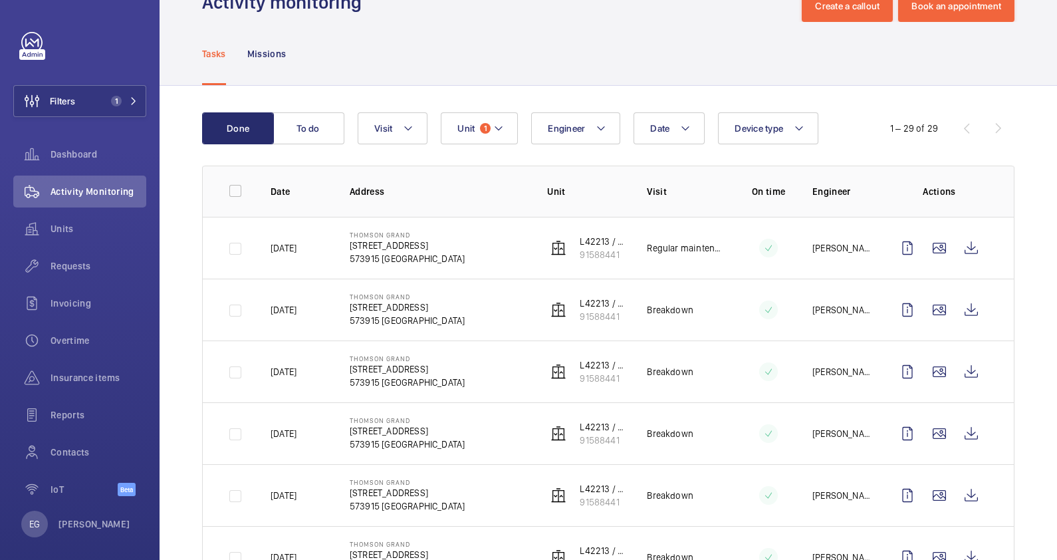
scroll to position [19, 0]
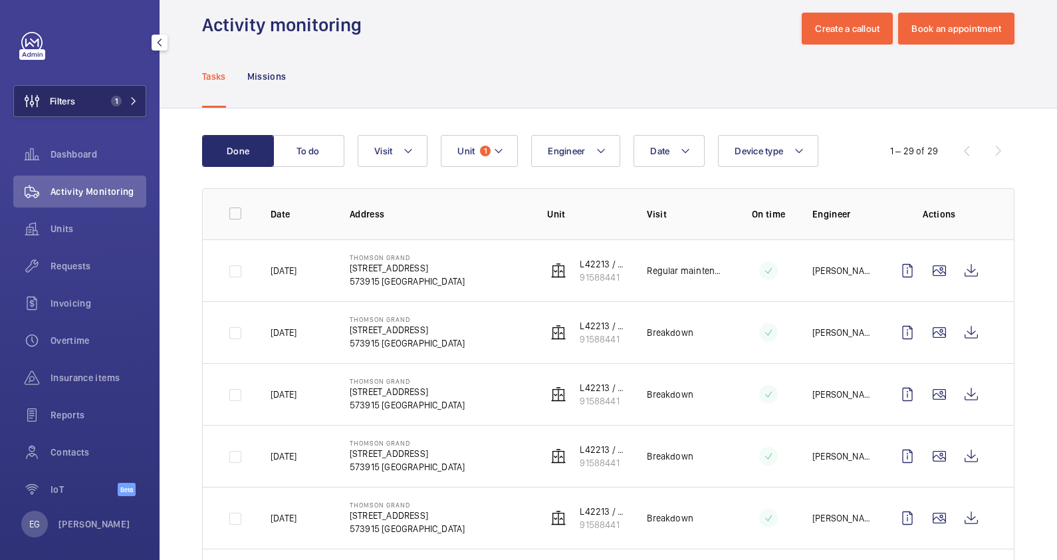
click at [113, 98] on span "1" at bounding box center [116, 101] width 11 height 11
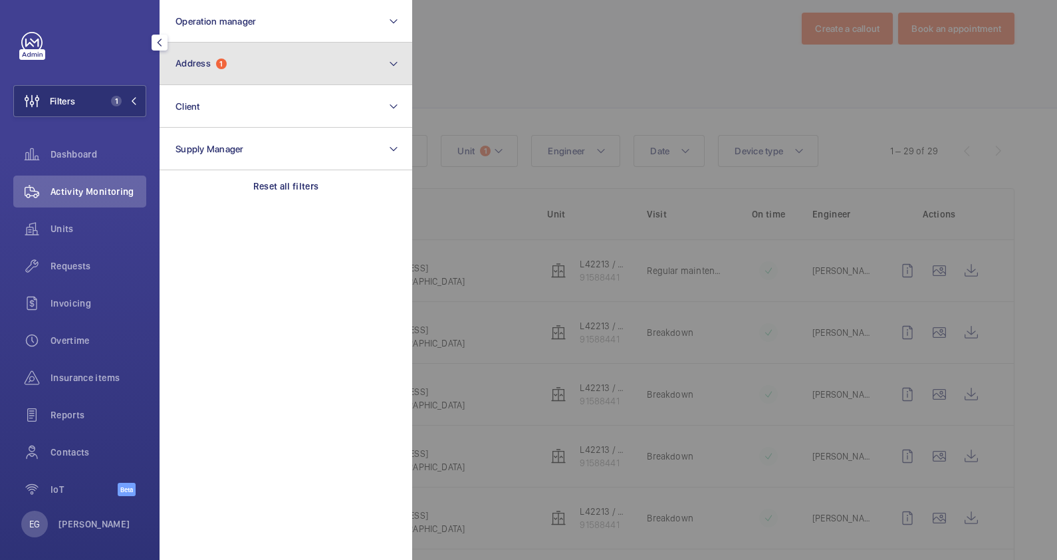
click at [240, 53] on button "Address 1" at bounding box center [286, 64] width 253 height 43
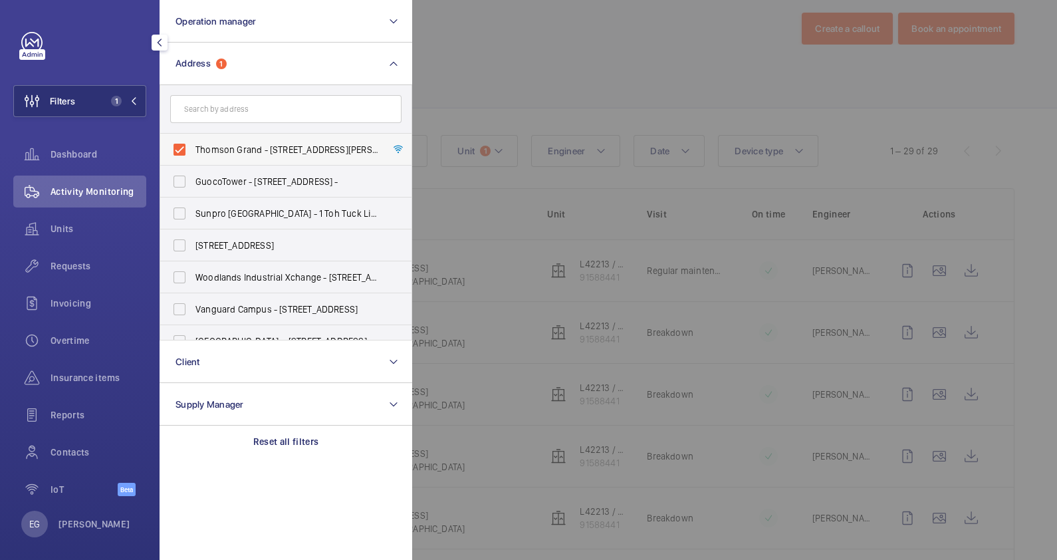
click at [274, 152] on span "Thomson Grand - [STREET_ADDRESS][PERSON_NAME]" at bounding box center [286, 149] width 183 height 13
click at [193, 152] on input "Thomson Grand - [STREET_ADDRESS][PERSON_NAME]" at bounding box center [179, 149] width 27 height 27
checkbox input "false"
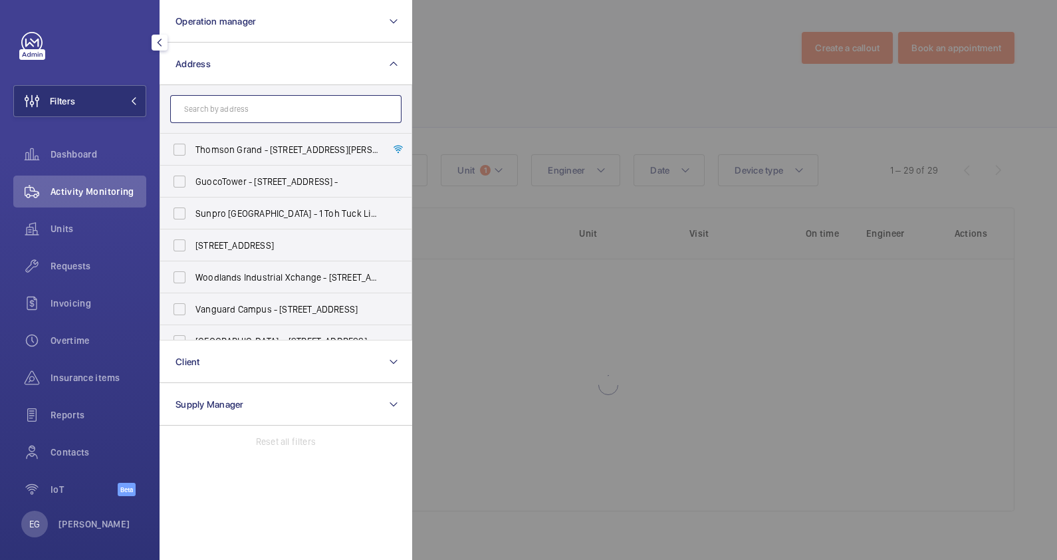
click at [261, 98] on input "text" at bounding box center [285, 109] width 231 height 28
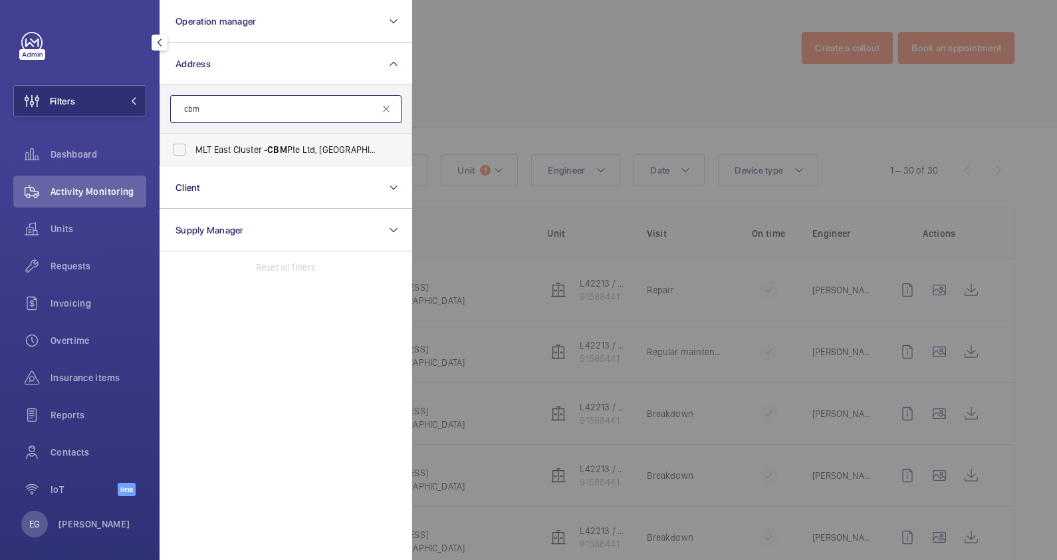
type input "cbm"
click at [309, 154] on span "MLT East Cluster - CBM Pte Ltd, [GEOGRAPHIC_DATA] 437844" at bounding box center [286, 149] width 183 height 13
click at [193, 154] on input "MLT East Cluster - CBM Pte Ltd, [GEOGRAPHIC_DATA] 437844" at bounding box center [179, 149] width 27 height 27
checkbox input "true"
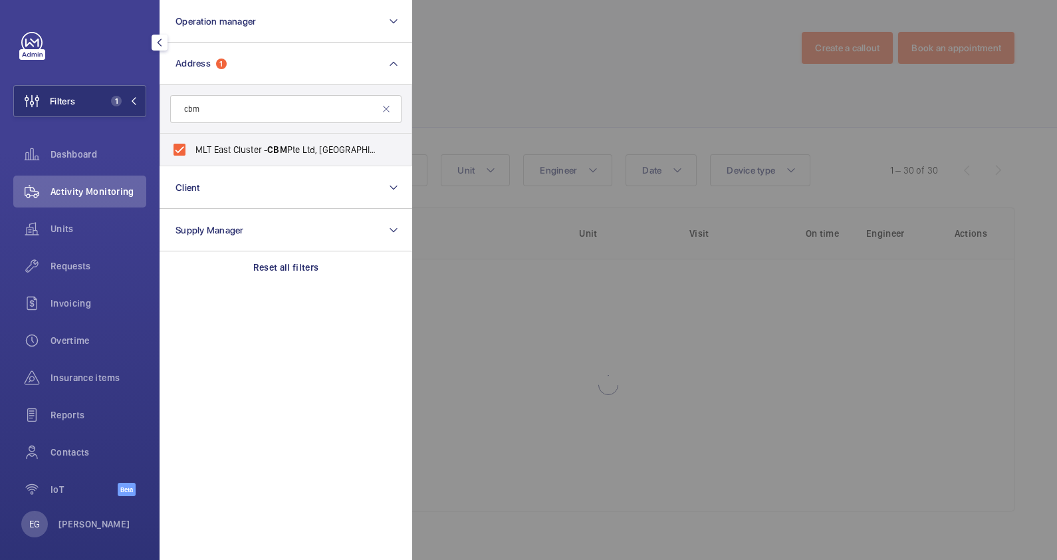
click at [568, 77] on div at bounding box center [940, 280] width 1057 height 560
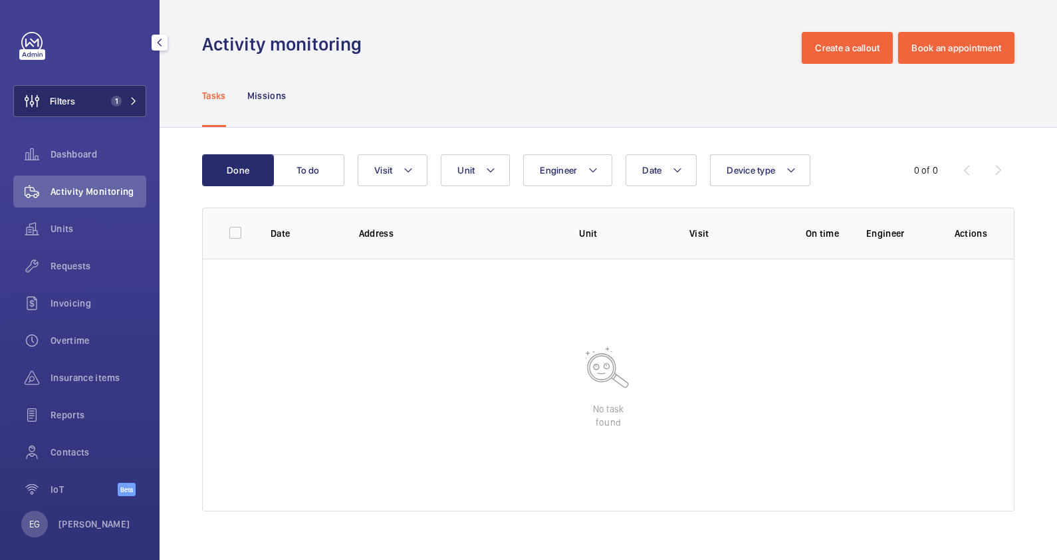
click at [94, 102] on button "Filters 1" at bounding box center [79, 101] width 133 height 32
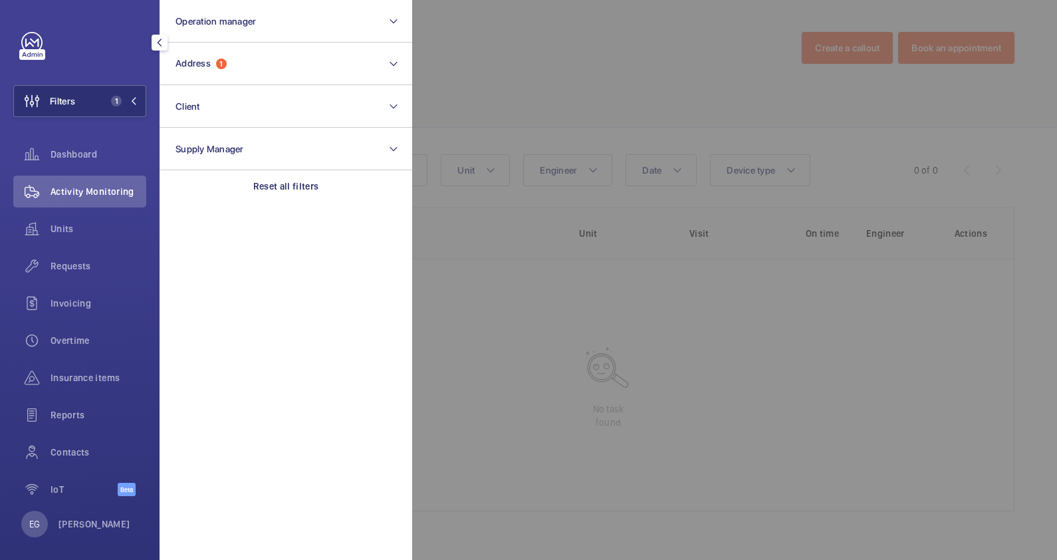
click at [564, 55] on div at bounding box center [940, 280] width 1057 height 560
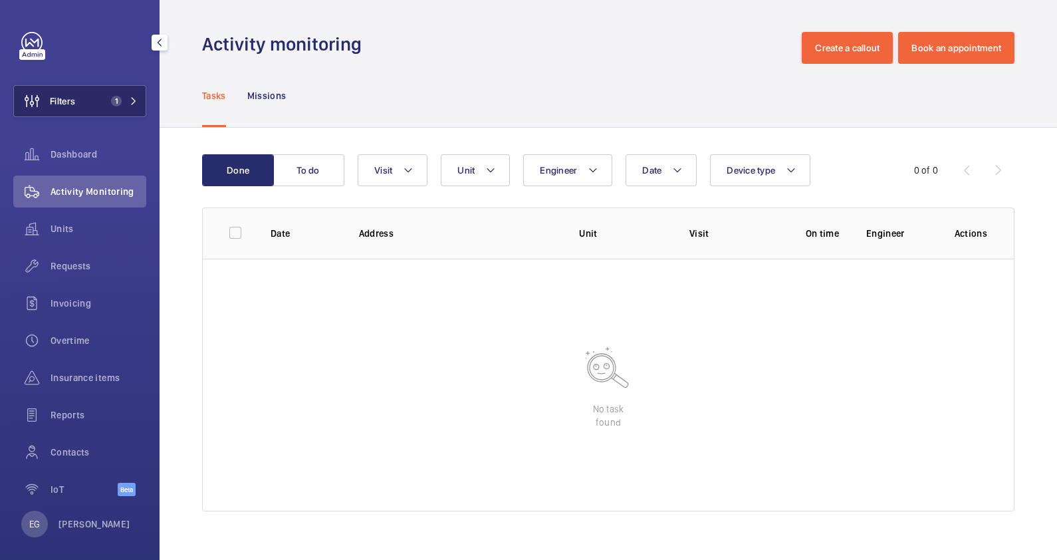
click at [99, 94] on button "Filters 1" at bounding box center [79, 101] width 133 height 32
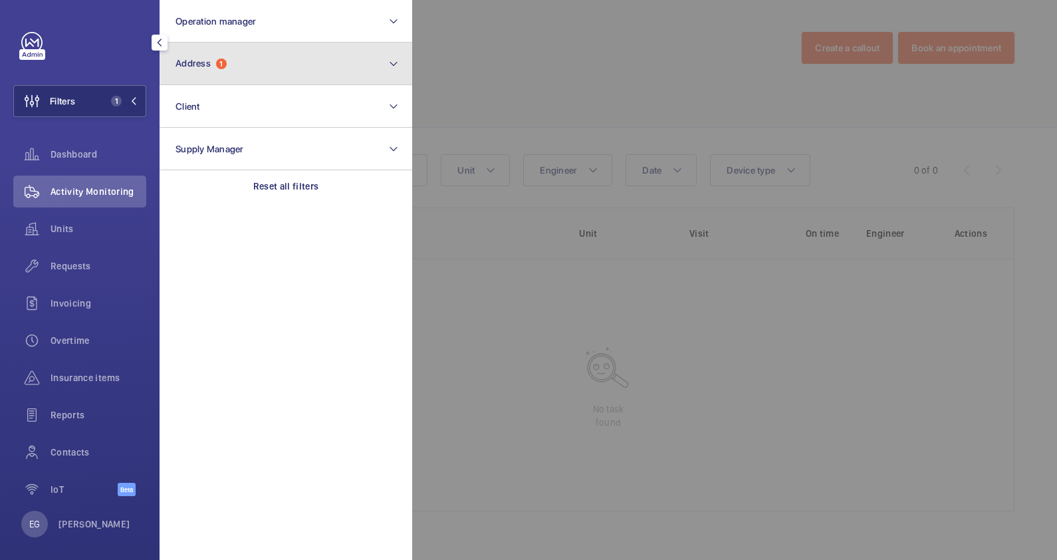
click at [271, 62] on button "Address 1" at bounding box center [286, 64] width 253 height 43
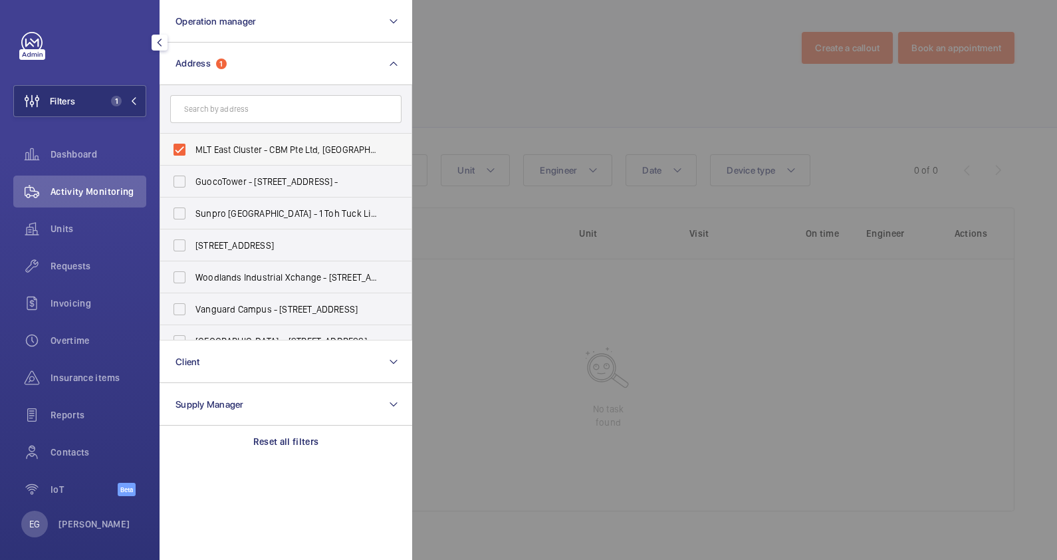
click at [292, 146] on span "MLT East Cluster - CBM Pte Ltd, [GEOGRAPHIC_DATA] 437844" at bounding box center [286, 149] width 183 height 13
click at [193, 146] on input "MLT East Cluster - CBM Pte Ltd, [GEOGRAPHIC_DATA] 437844" at bounding box center [179, 149] width 27 height 27
checkbox input "false"
click at [528, 69] on div at bounding box center [940, 280] width 1057 height 560
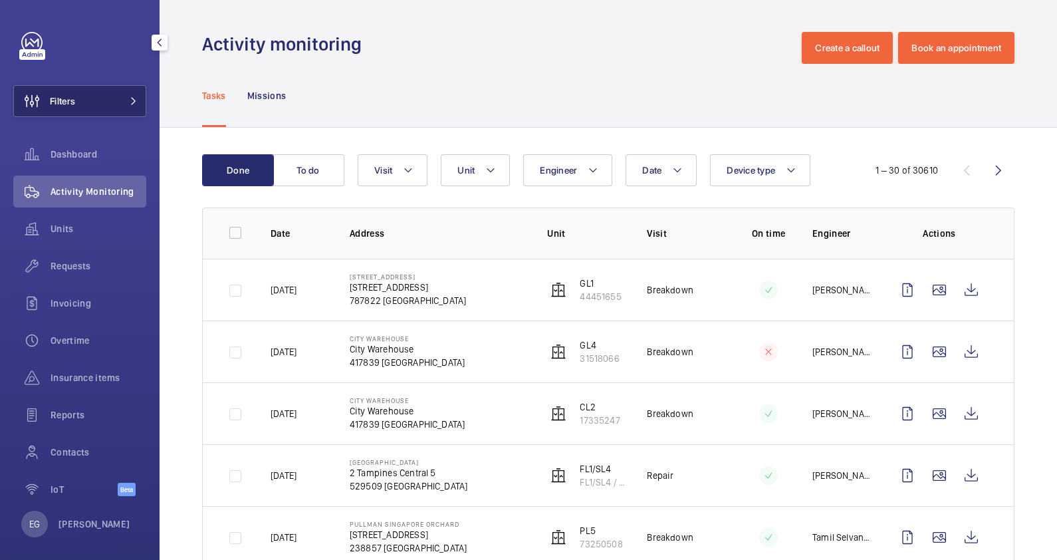
click at [123, 100] on span at bounding box center [130, 101] width 16 height 8
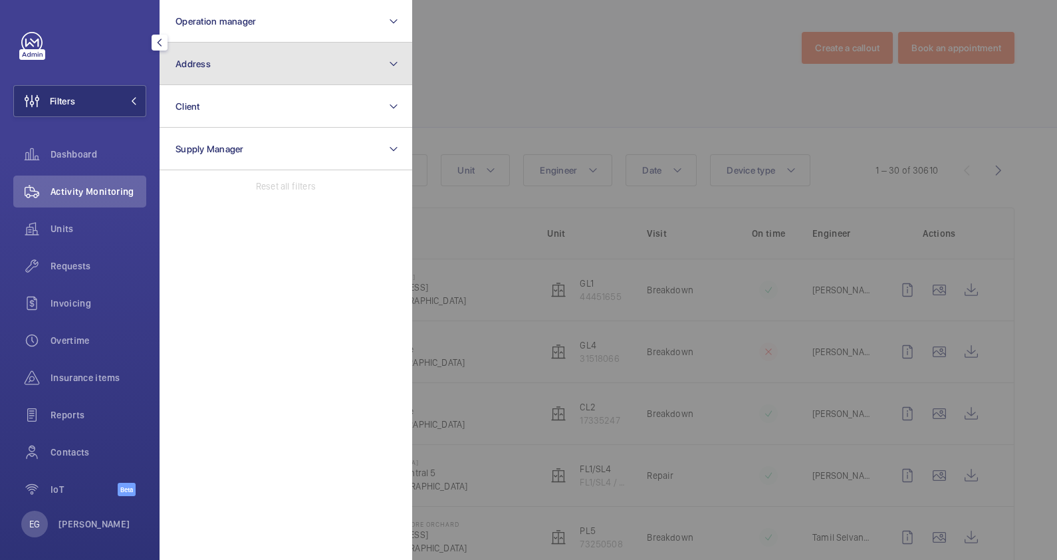
click at [294, 58] on button "Address" at bounding box center [286, 64] width 253 height 43
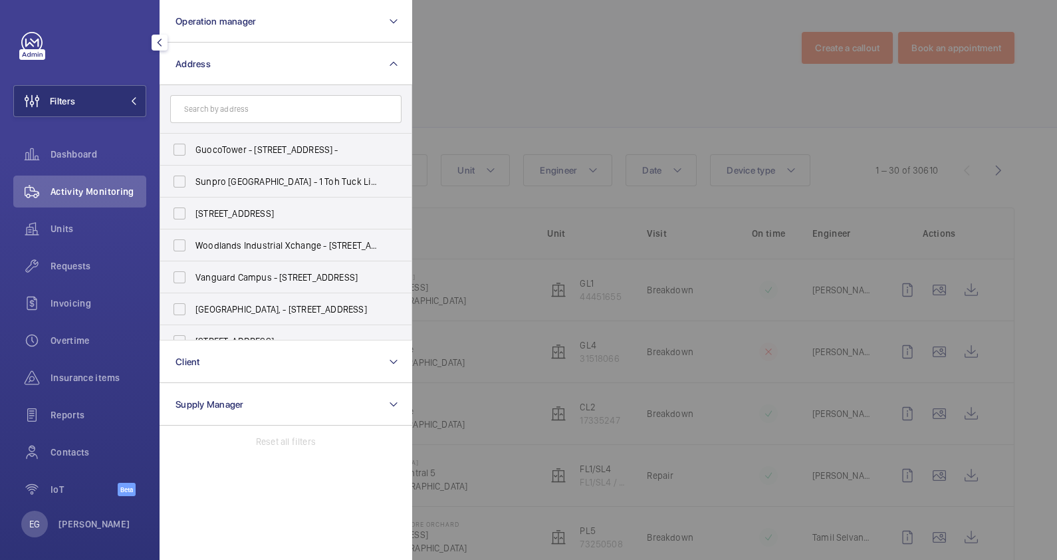
click at [284, 105] on input "text" at bounding box center [285, 109] width 231 height 28
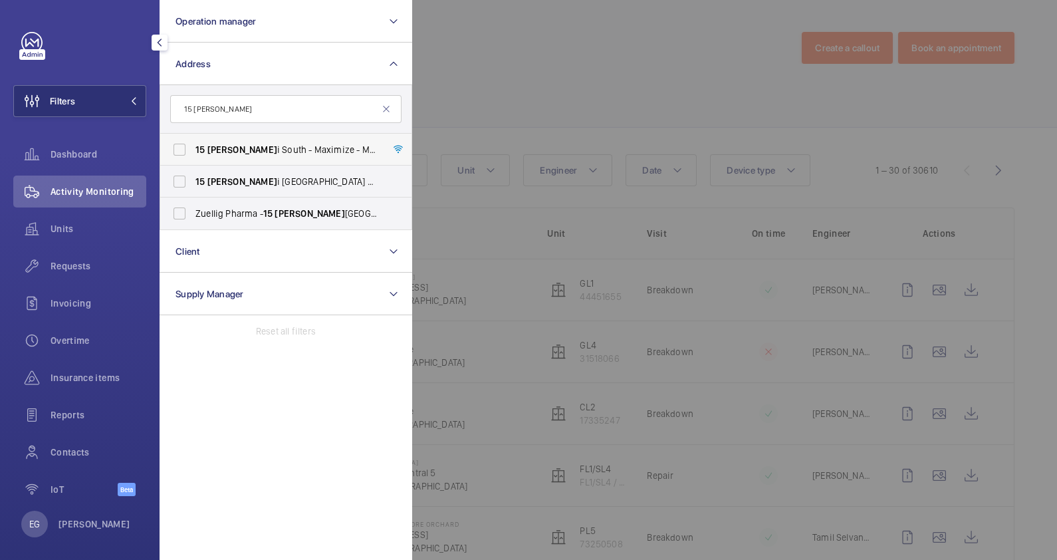
type input "15 [PERSON_NAME]"
click at [292, 155] on span "15 [PERSON_NAME] i South - Maximize - Maximize - [STREET_ADDRESS][PERSON_NAME]" at bounding box center [286, 149] width 183 height 13
click at [193, 155] on input "15 [PERSON_NAME] i South - Maximize - Maximize - [STREET_ADDRESS][PERSON_NAME]" at bounding box center [179, 149] width 27 height 27
checkbox input "true"
click at [570, 57] on div at bounding box center [940, 280] width 1057 height 560
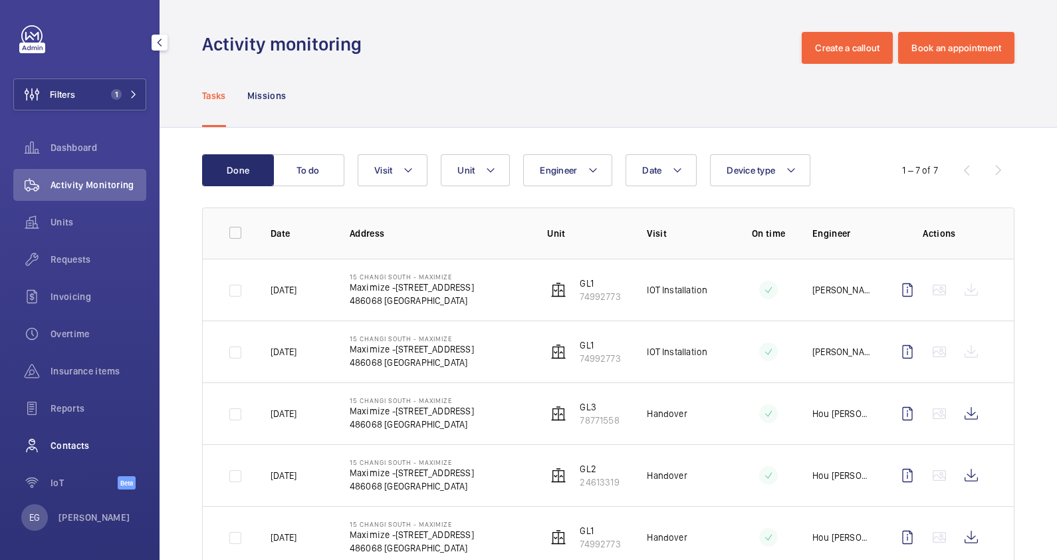
scroll to position [9, 0]
click at [92, 446] on span "Contacts" at bounding box center [99, 443] width 96 height 13
